Goal: Transaction & Acquisition: Purchase product/service

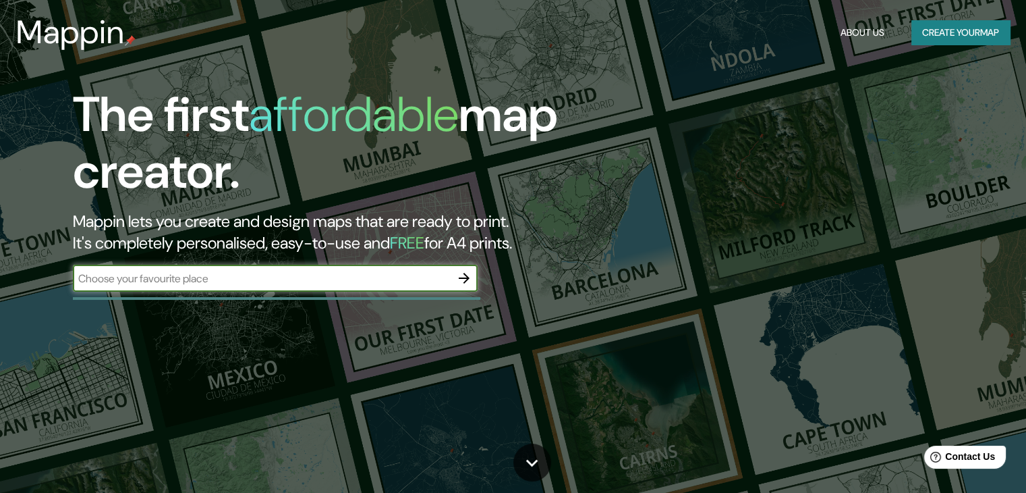
click at [124, 281] on input "text" at bounding box center [262, 279] width 378 height 16
type input "muñogalindo"
click at [470, 275] on icon "button" at bounding box center [464, 278] width 16 height 16
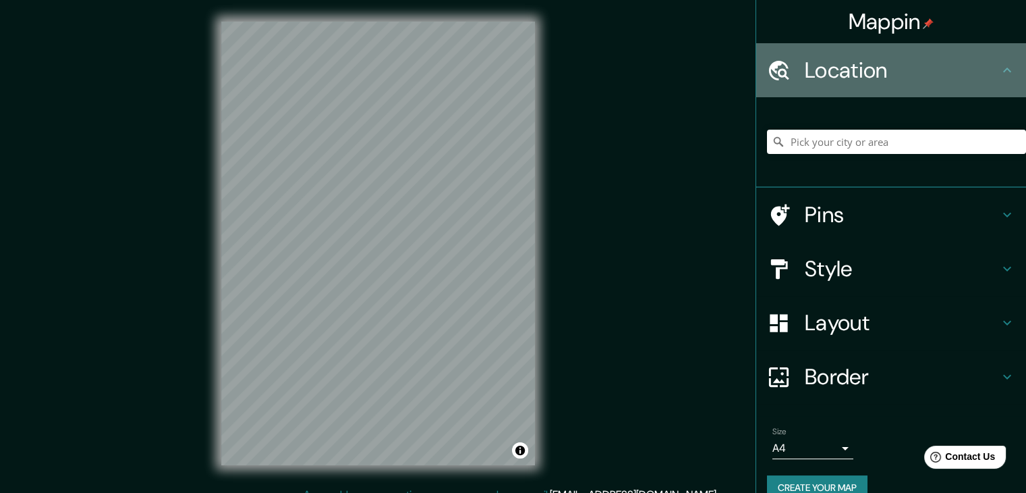
click at [854, 64] on h4 "Location" at bounding box center [902, 70] width 194 height 27
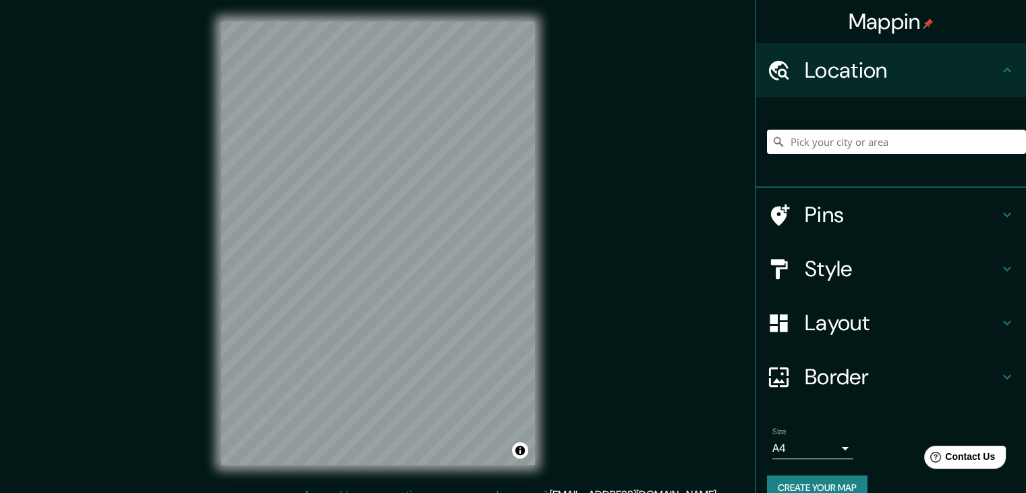
click at [848, 368] on h4 "Border" at bounding box center [902, 376] width 194 height 27
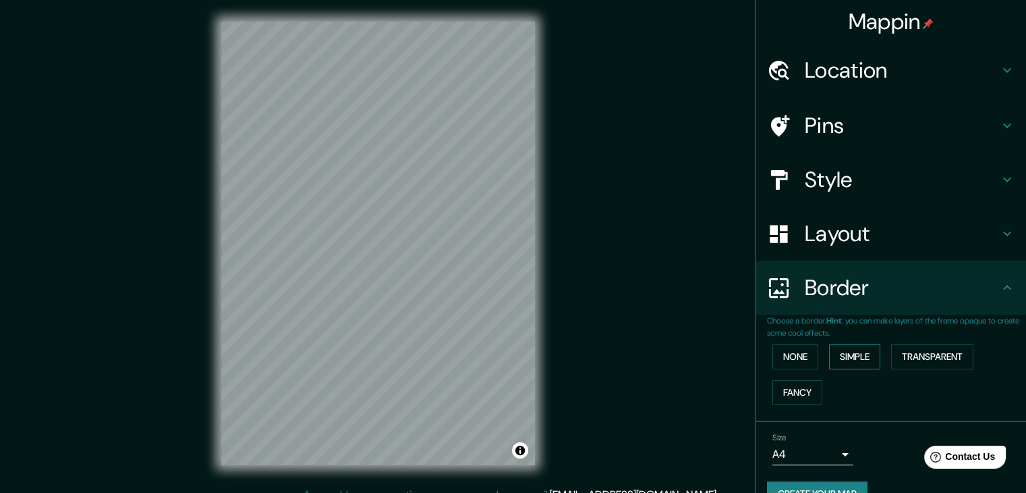
click at [848, 356] on button "Simple" at bounding box center [854, 356] width 51 height 25
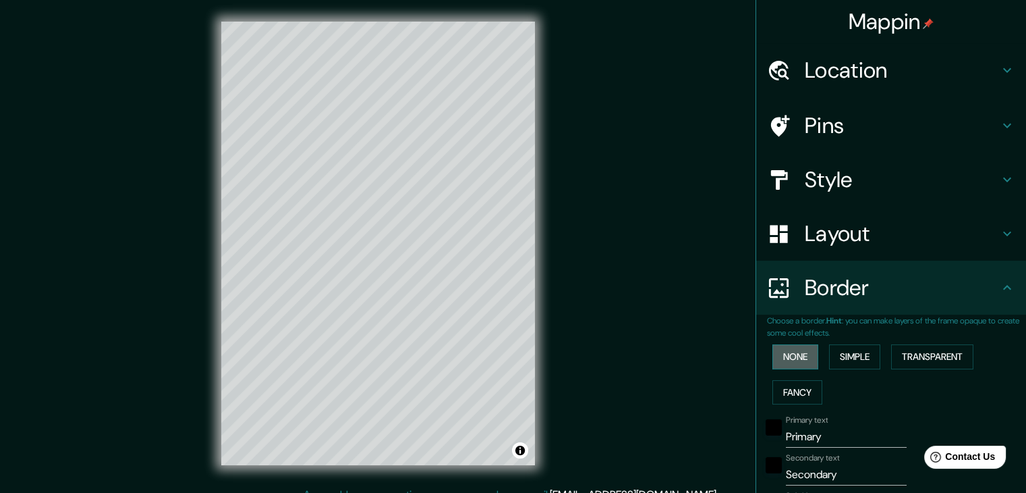
click at [773, 352] on button "None" at bounding box center [796, 356] width 46 height 25
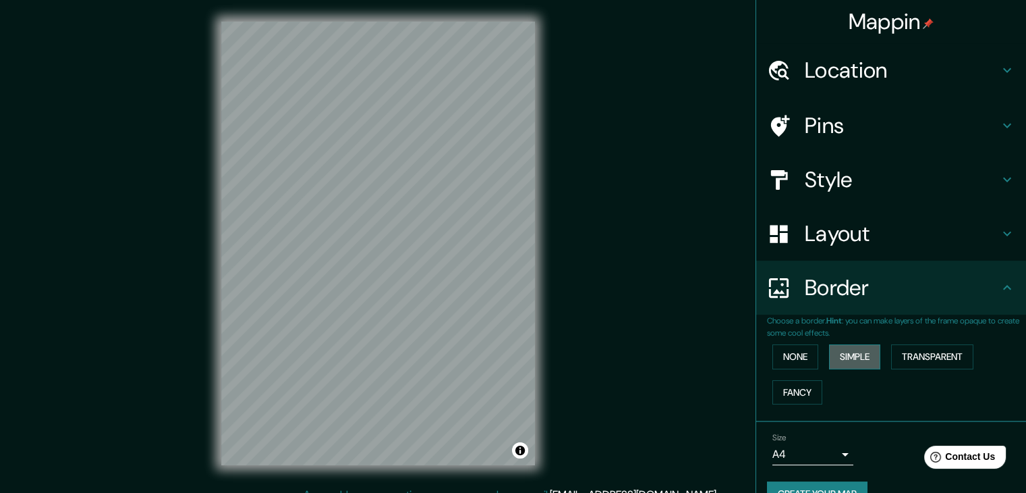
click at [829, 358] on button "Simple" at bounding box center [854, 356] width 51 height 25
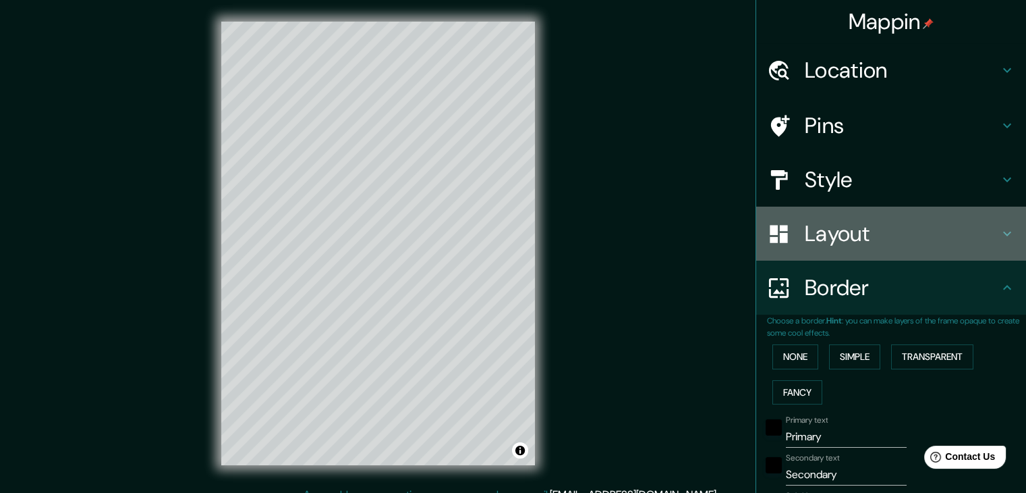
click at [819, 235] on h4 "Layout" at bounding box center [902, 233] width 194 height 27
type input "37"
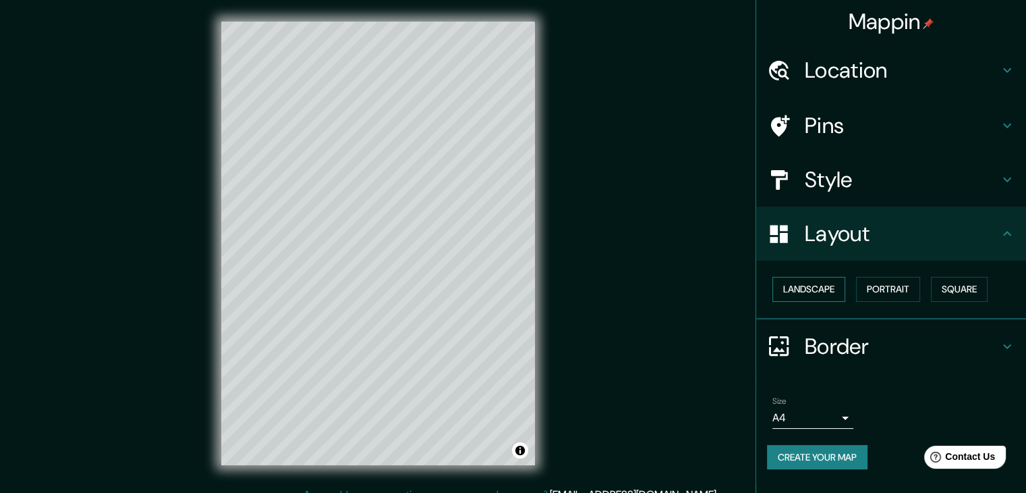
click at [816, 279] on button "Landscape" at bounding box center [809, 289] width 73 height 25
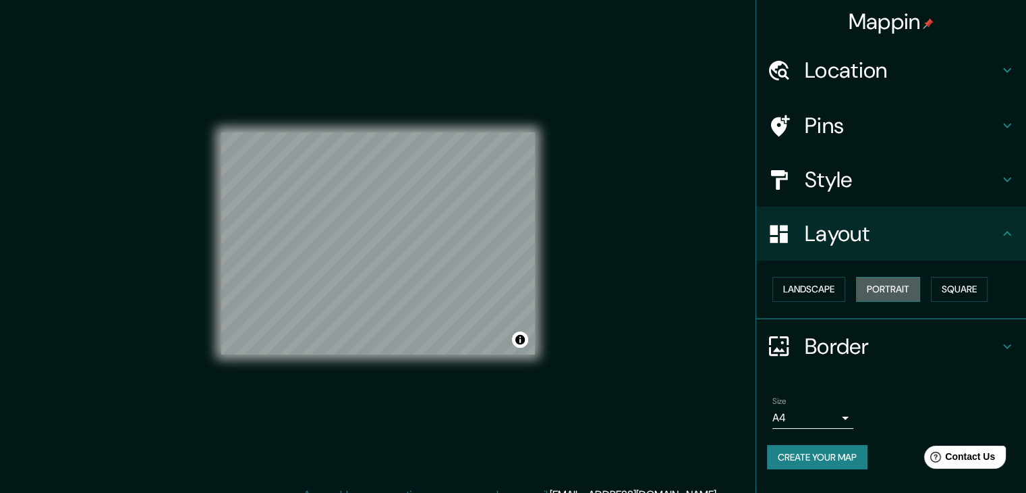
click at [881, 285] on button "Portrait" at bounding box center [888, 289] width 64 height 25
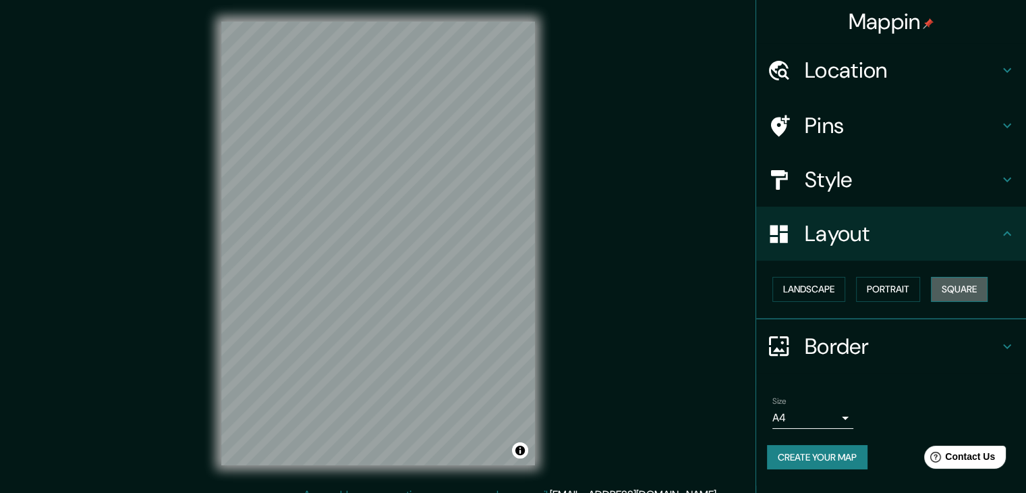
click at [960, 292] on button "Square" at bounding box center [959, 289] width 57 height 25
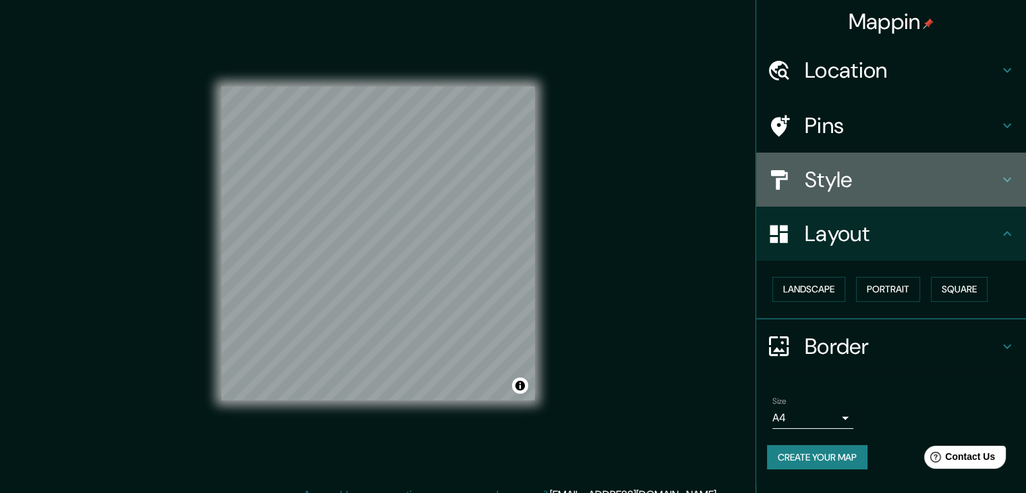
click at [848, 180] on h4 "Style" at bounding box center [902, 179] width 194 height 27
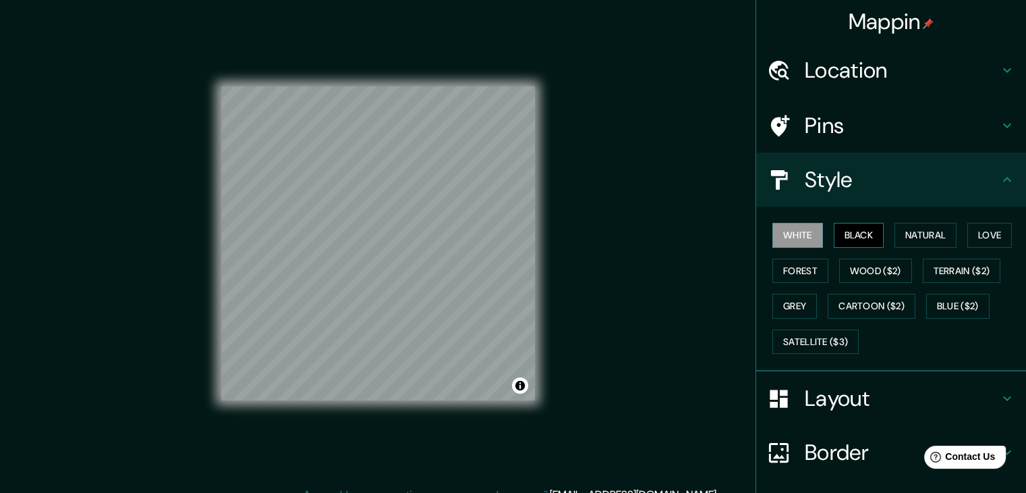
click at [857, 230] on button "Black" at bounding box center [859, 235] width 51 height 25
click at [918, 242] on button "Natural" at bounding box center [926, 235] width 62 height 25
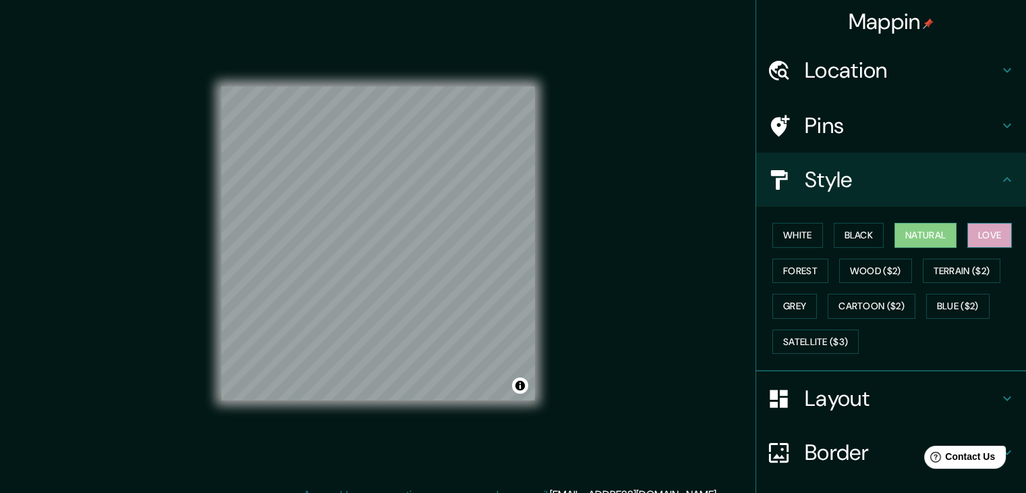
click at [987, 232] on button "Love" at bounding box center [990, 235] width 45 height 25
click at [839, 262] on button "Wood ($2)" at bounding box center [875, 270] width 73 height 25
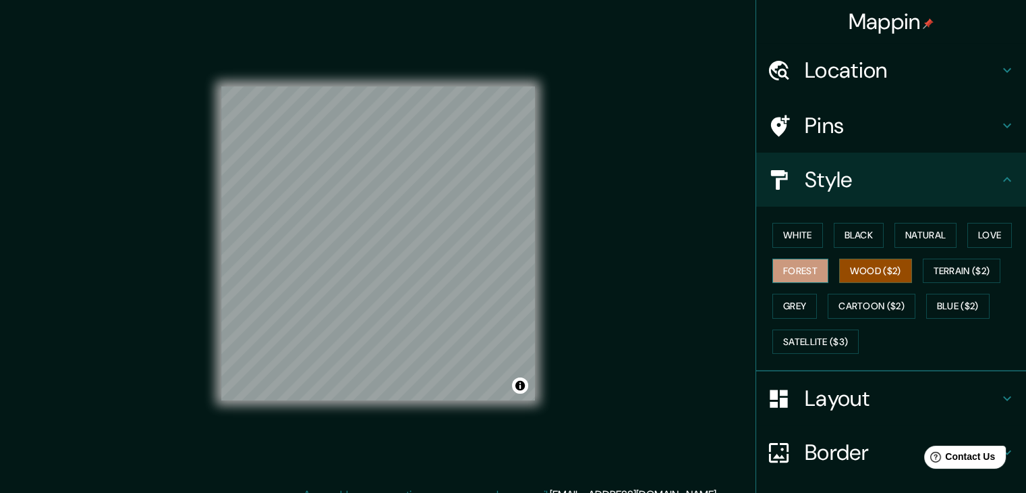
click at [781, 266] on button "Forest" at bounding box center [801, 270] width 56 height 25
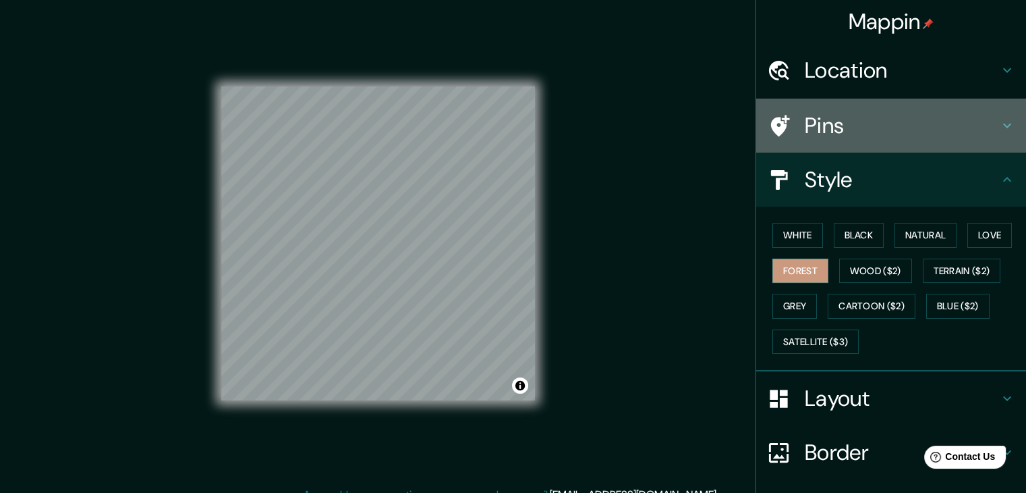
click at [814, 122] on h4 "Pins" at bounding box center [902, 125] width 194 height 27
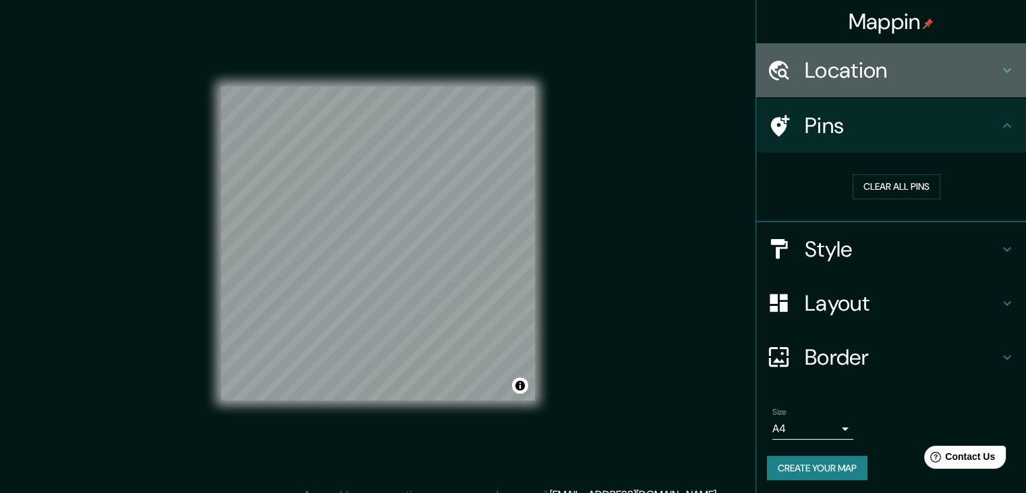
click at [824, 79] on h4 "Location" at bounding box center [902, 70] width 194 height 27
